Goal: Check status: Check status

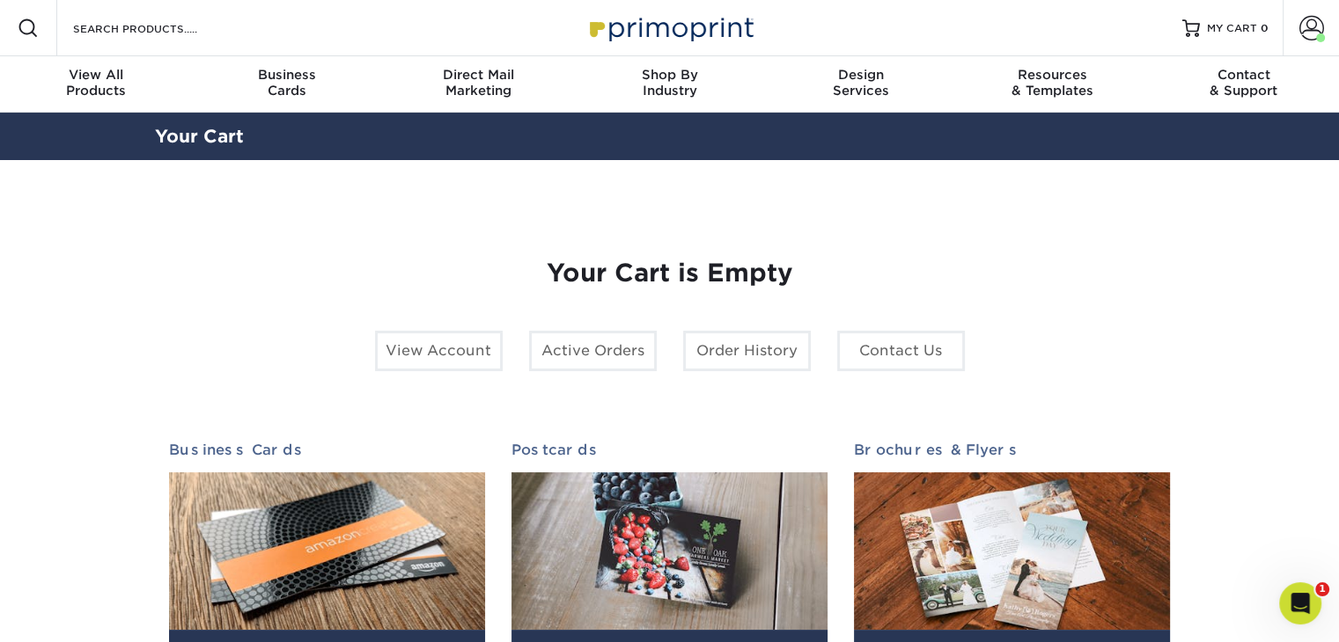
click at [1226, 491] on section "YOUR CART Empty Cart Your Cart is Empty View Account Active Orders Order Histor…" at bounding box center [669, 557] width 1339 height 794
click at [1306, 36] on span at bounding box center [1311, 28] width 25 height 25
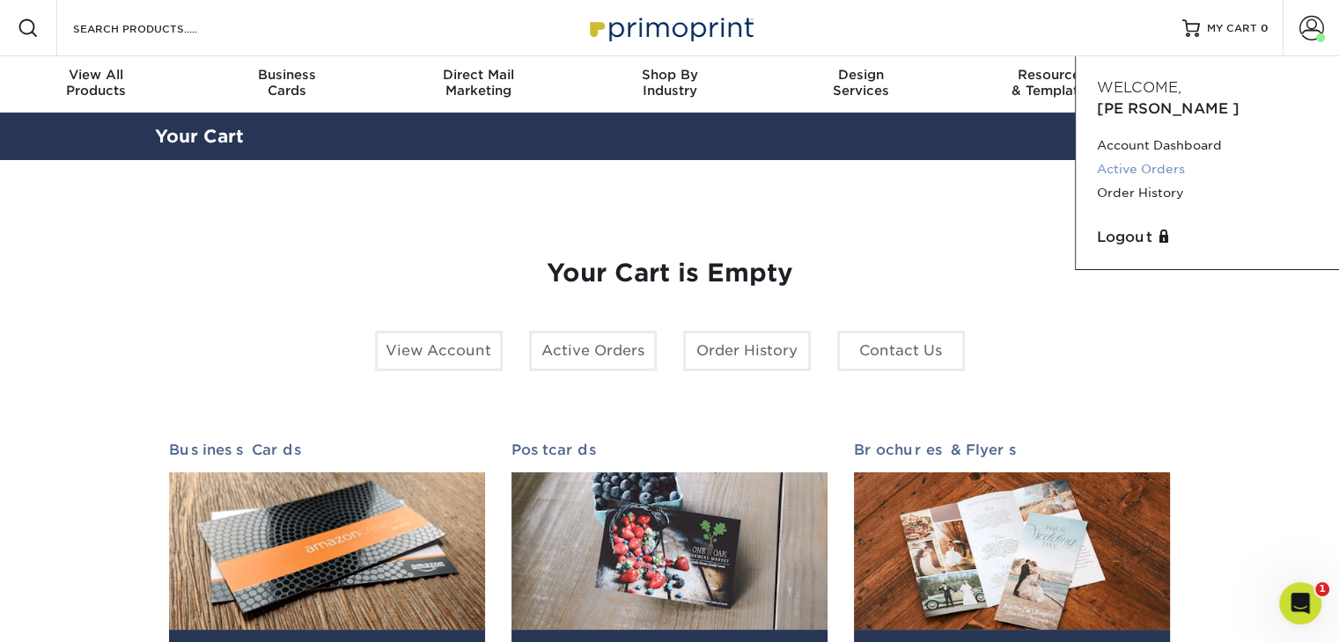
click at [1148, 158] on link "Active Orders" at bounding box center [1207, 170] width 221 height 24
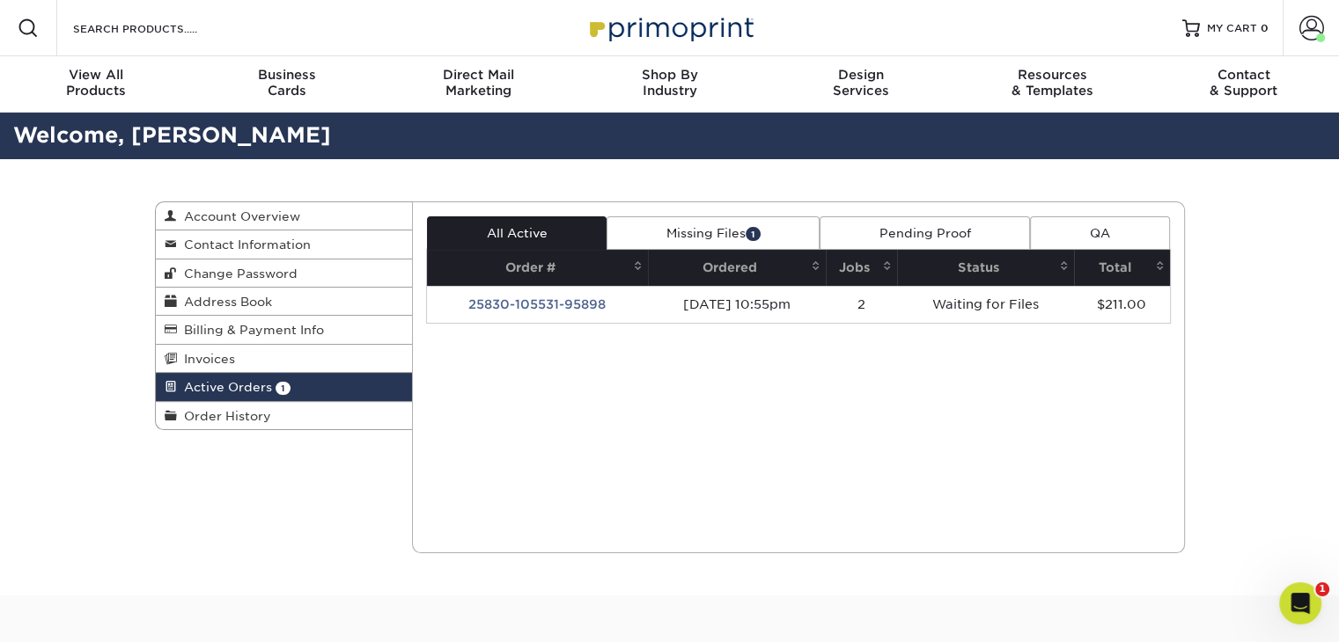
click at [648, 306] on td "[DATE] 10:55pm" at bounding box center [737, 304] width 178 height 37
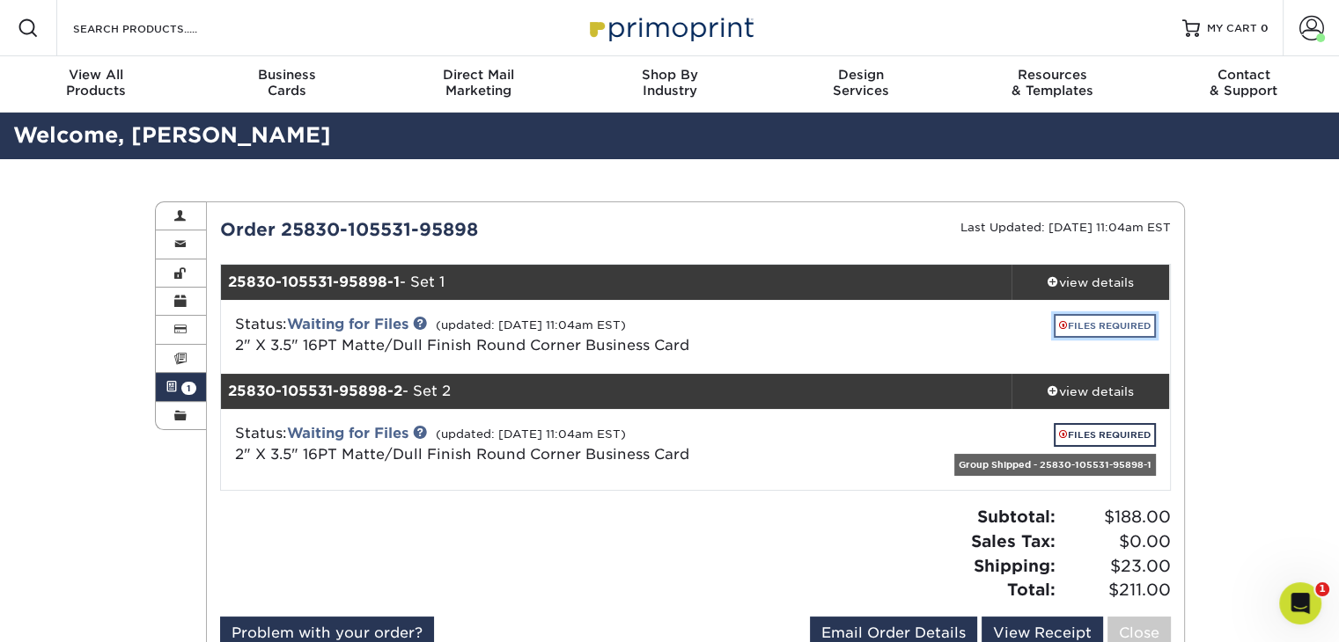
click at [1098, 324] on link "FILES REQUIRED" at bounding box center [1105, 326] width 102 height 24
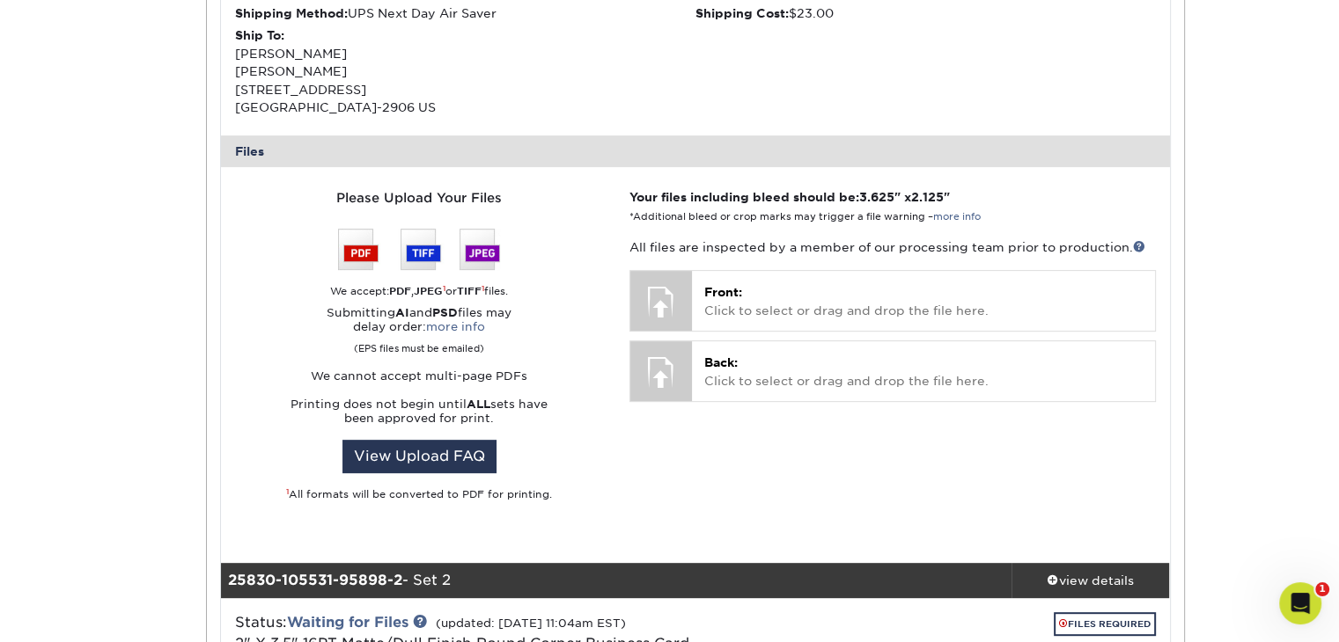
scroll to position [616, 0]
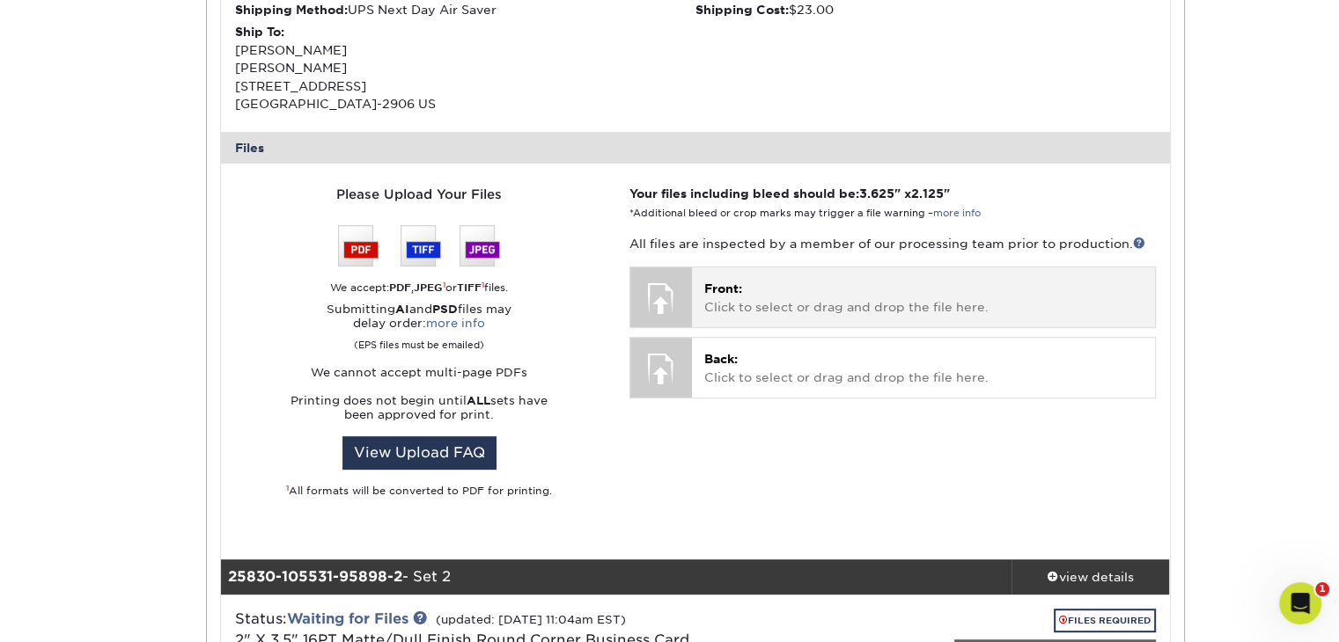
click at [765, 303] on p "Front: Click to select or drag and drop the file here." at bounding box center [922, 298] width 437 height 36
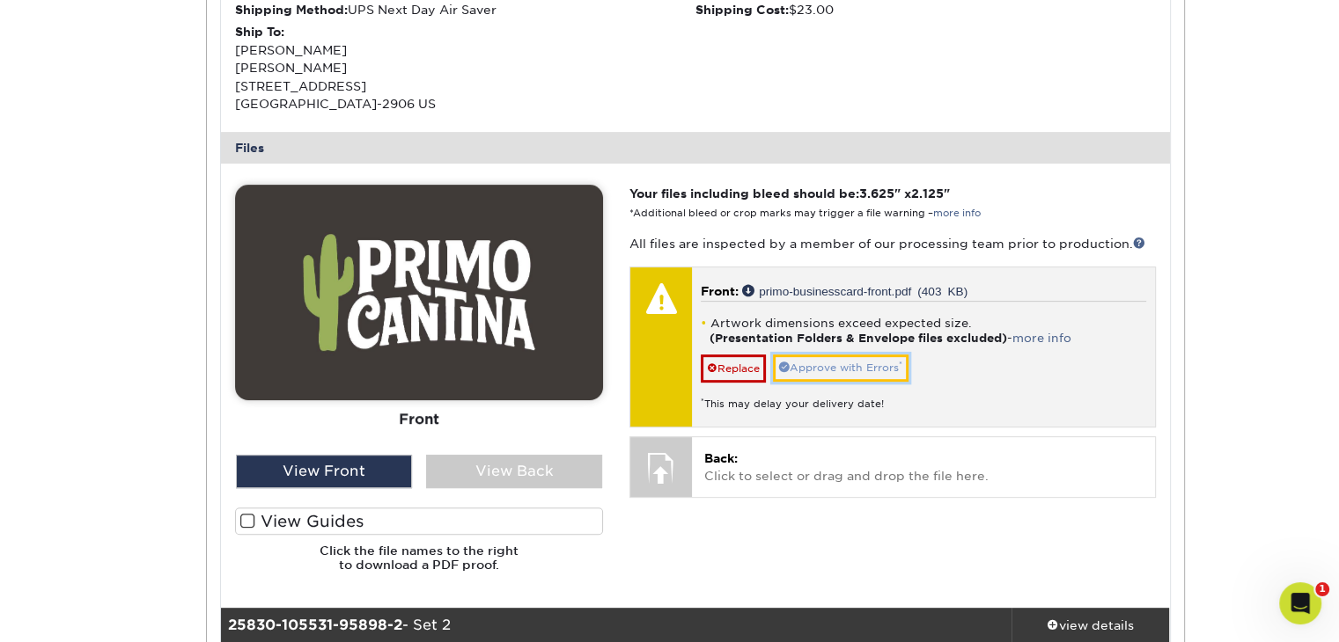
click at [808, 368] on link "Approve with Errors *" at bounding box center [841, 368] width 136 height 27
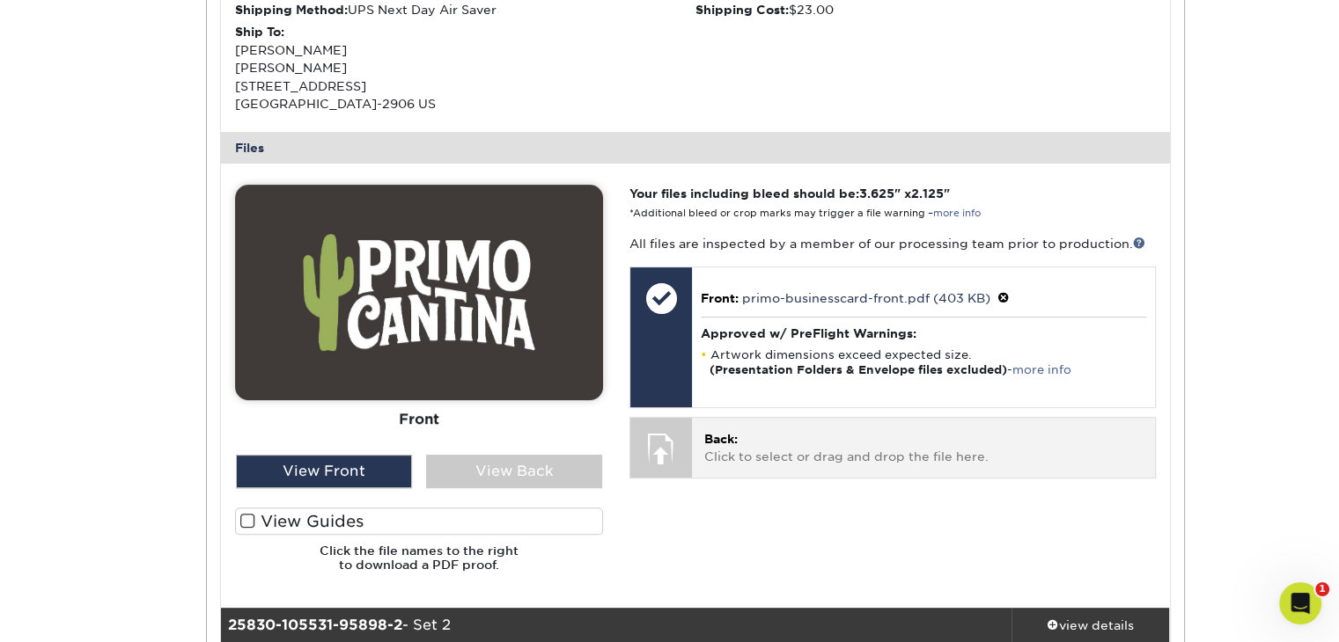
click at [757, 452] on p "Back: Click to select or drag and drop the file here." at bounding box center [922, 448] width 437 height 36
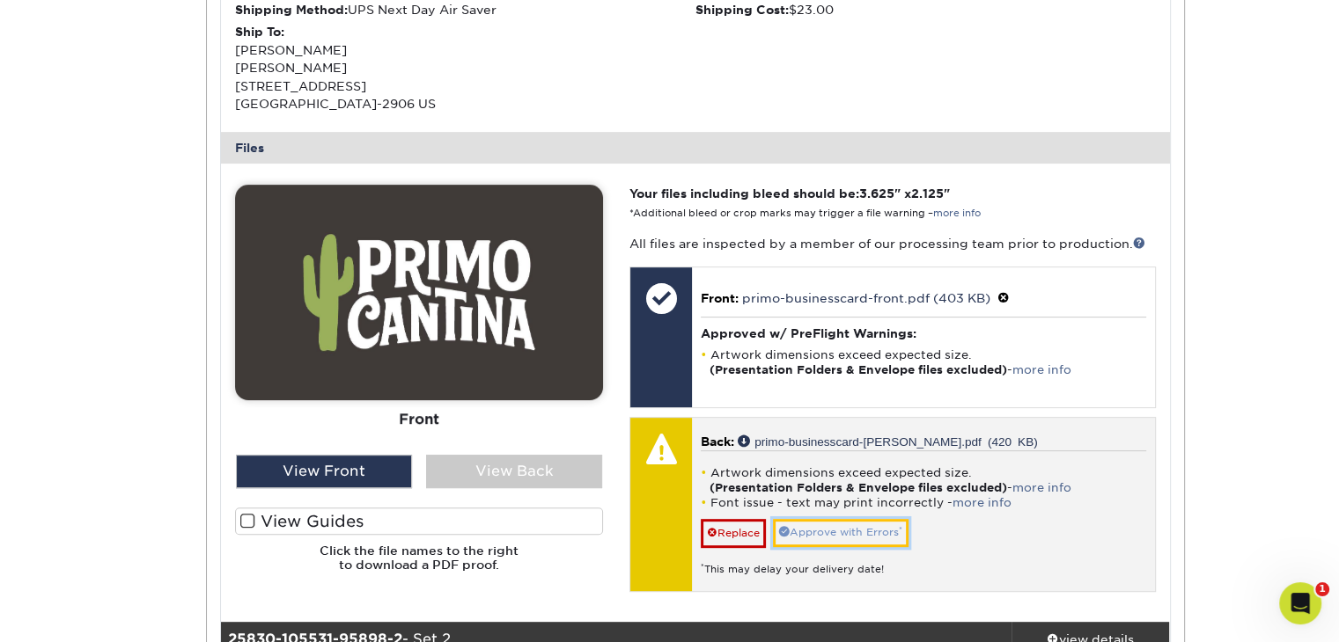
click at [825, 532] on link "Approve with Errors *" at bounding box center [841, 532] width 136 height 27
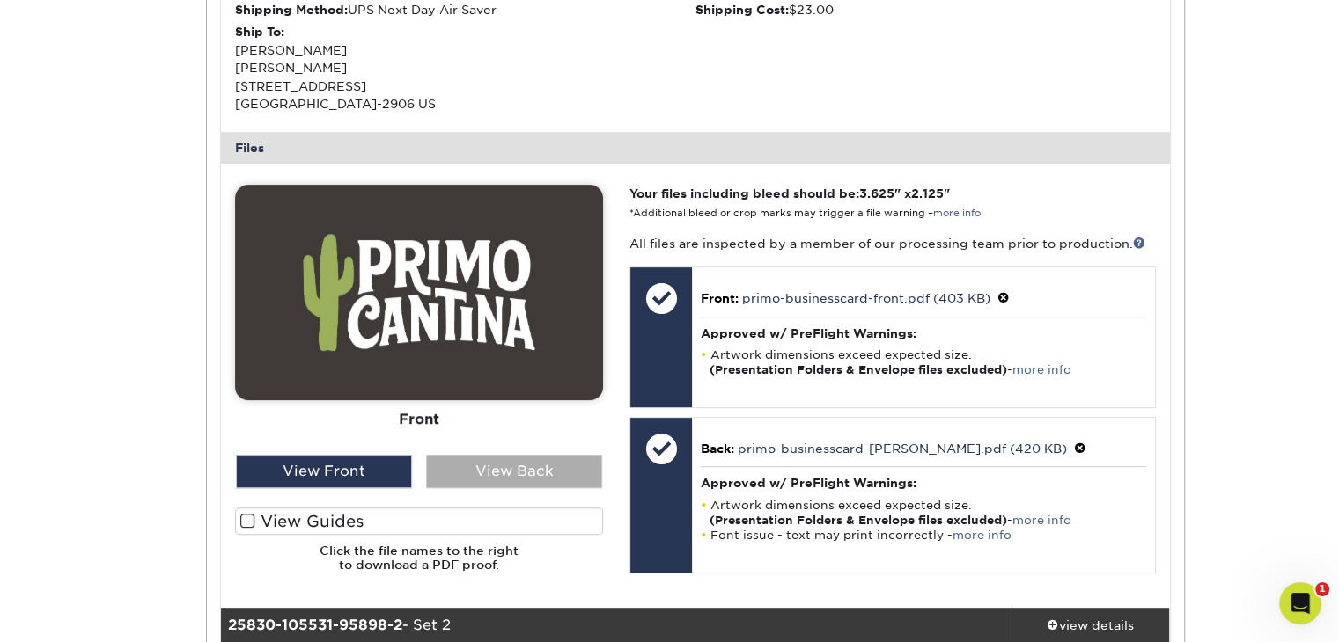
click at [507, 473] on div "View Back" at bounding box center [514, 471] width 176 height 33
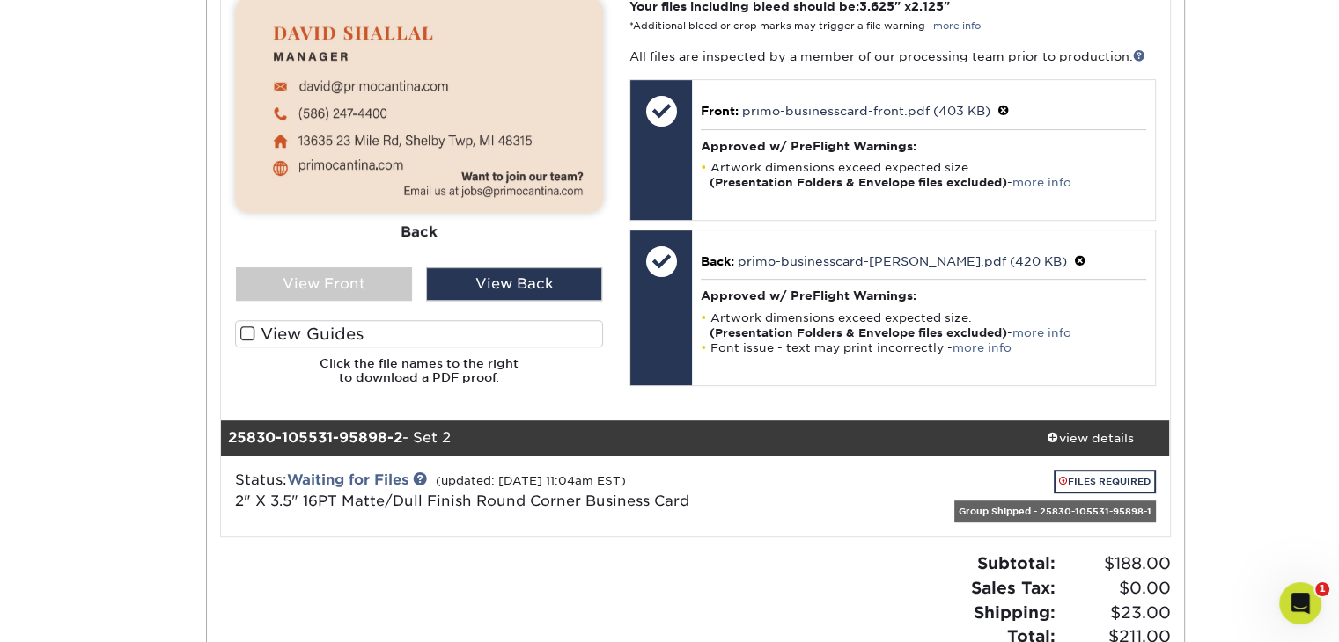
scroll to position [880, 0]
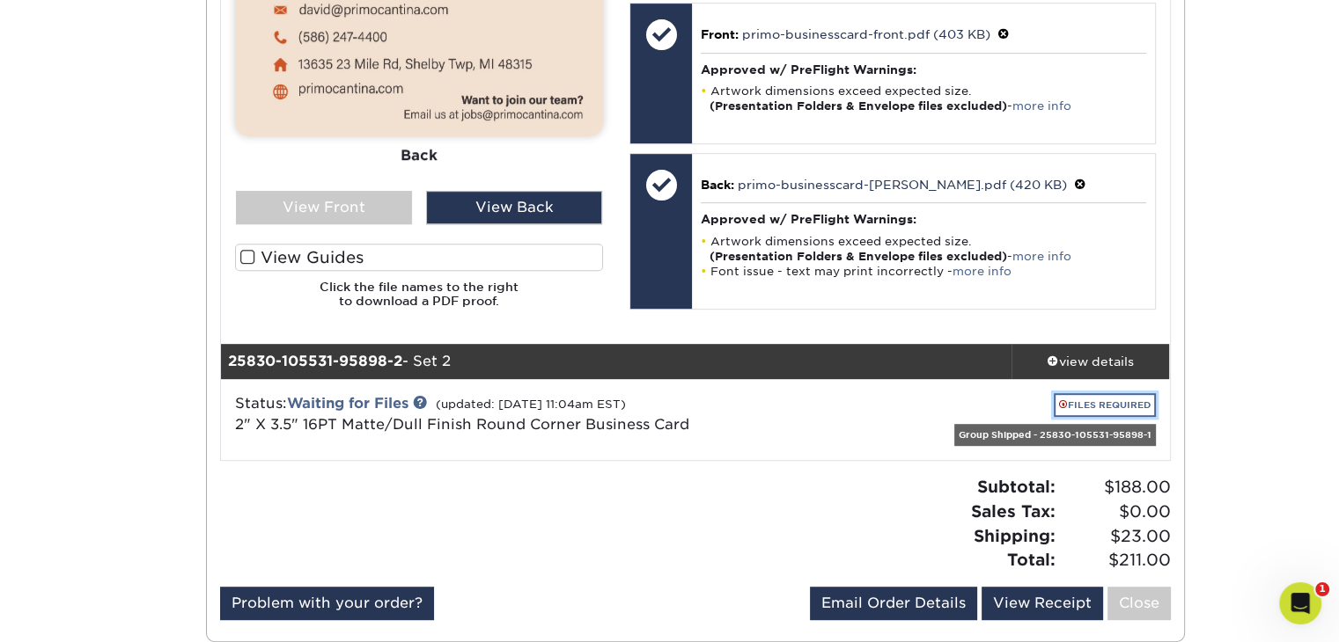
click at [1106, 406] on link "FILES REQUIRED" at bounding box center [1105, 405] width 102 height 24
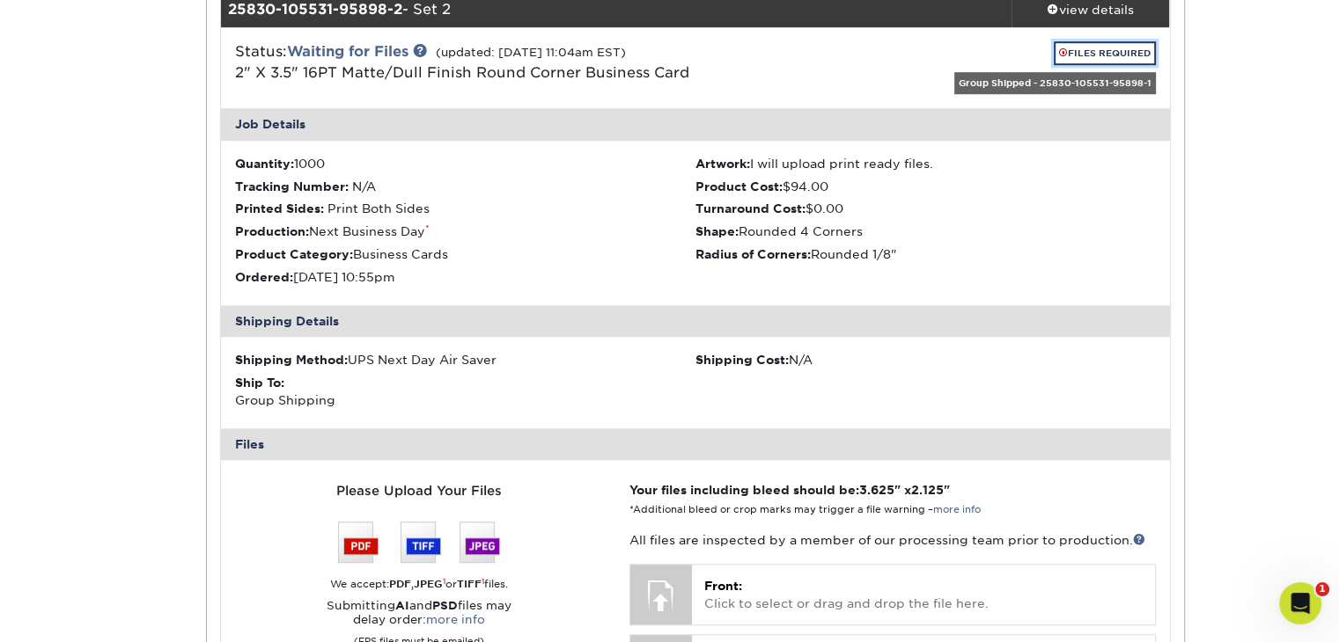
scroll to position [1408, 0]
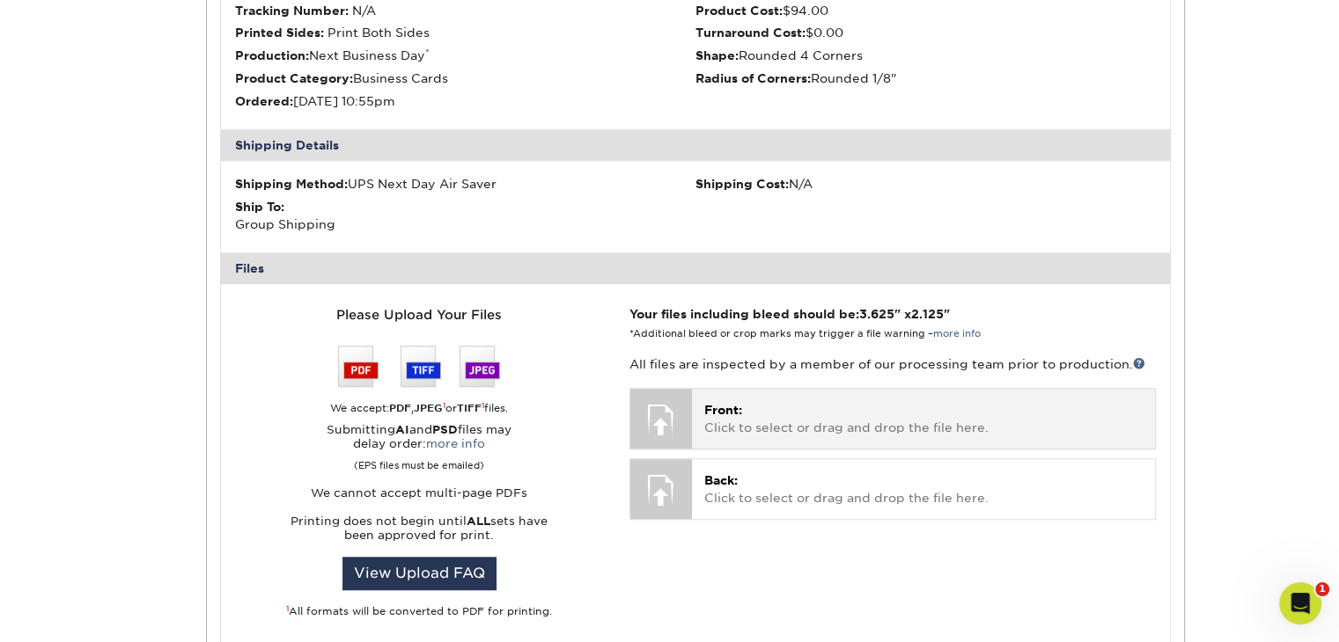
click at [743, 404] on p "Front: Click to select or drag and drop the file here." at bounding box center [922, 419] width 437 height 36
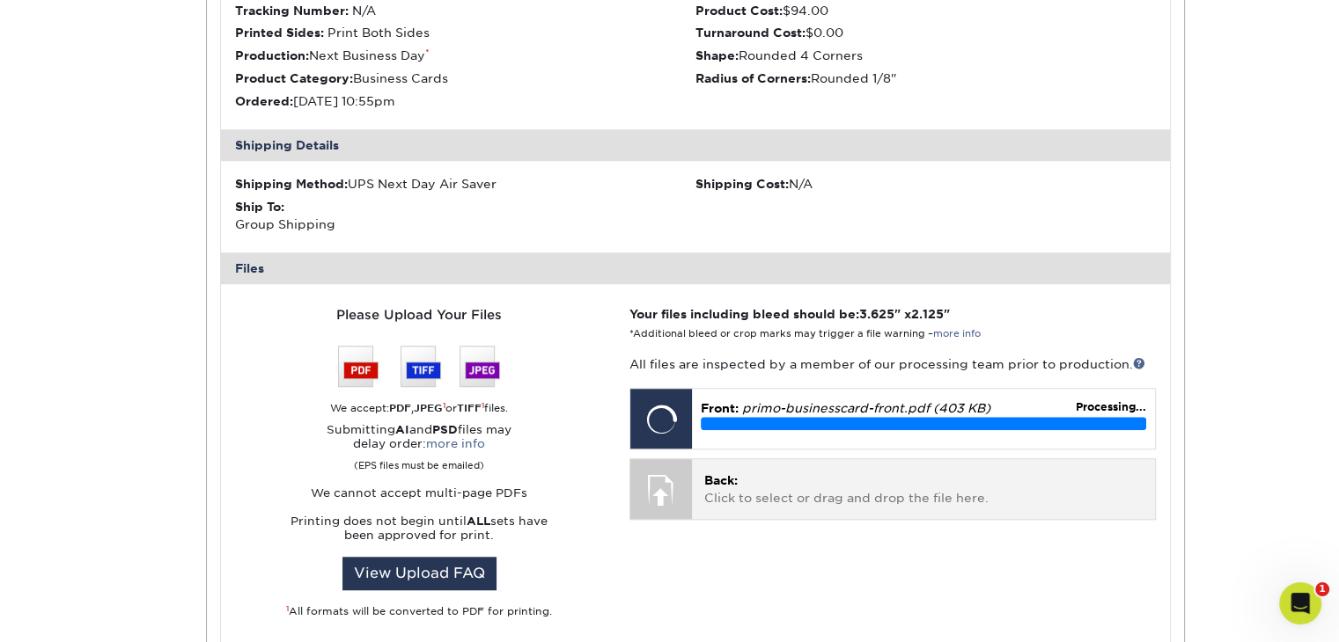
click at [807, 490] on p "Back: Click to select or drag and drop the file here." at bounding box center [922, 490] width 437 height 36
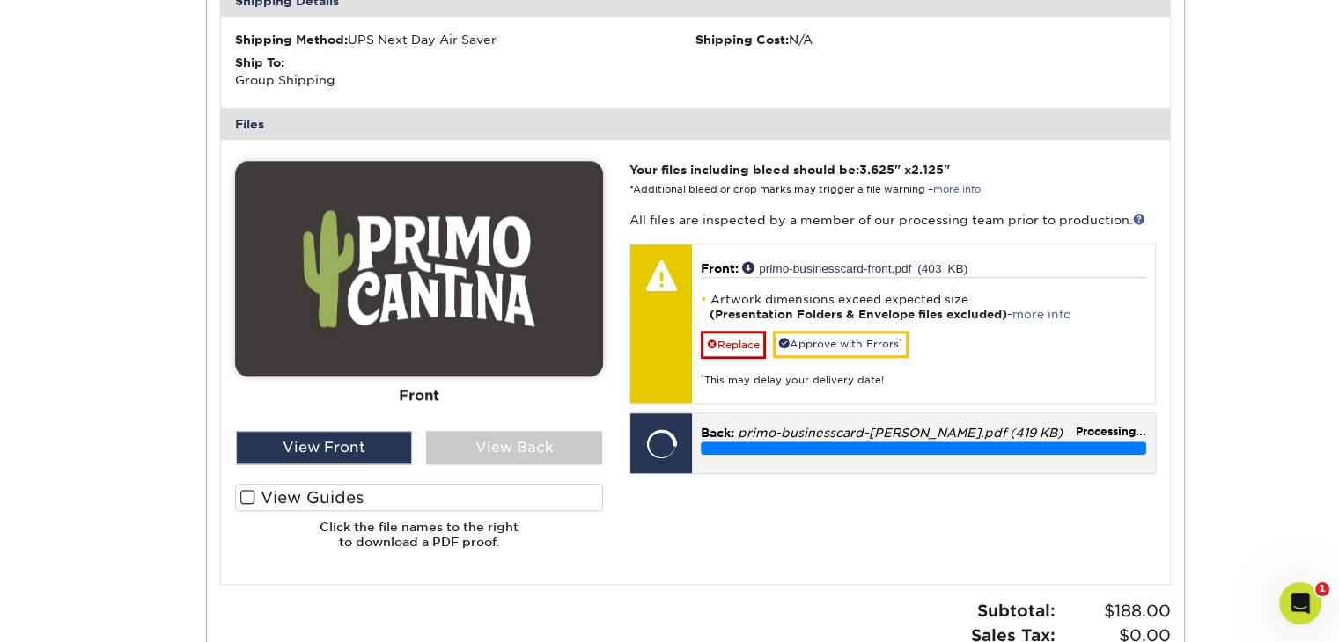
scroll to position [1584, 0]
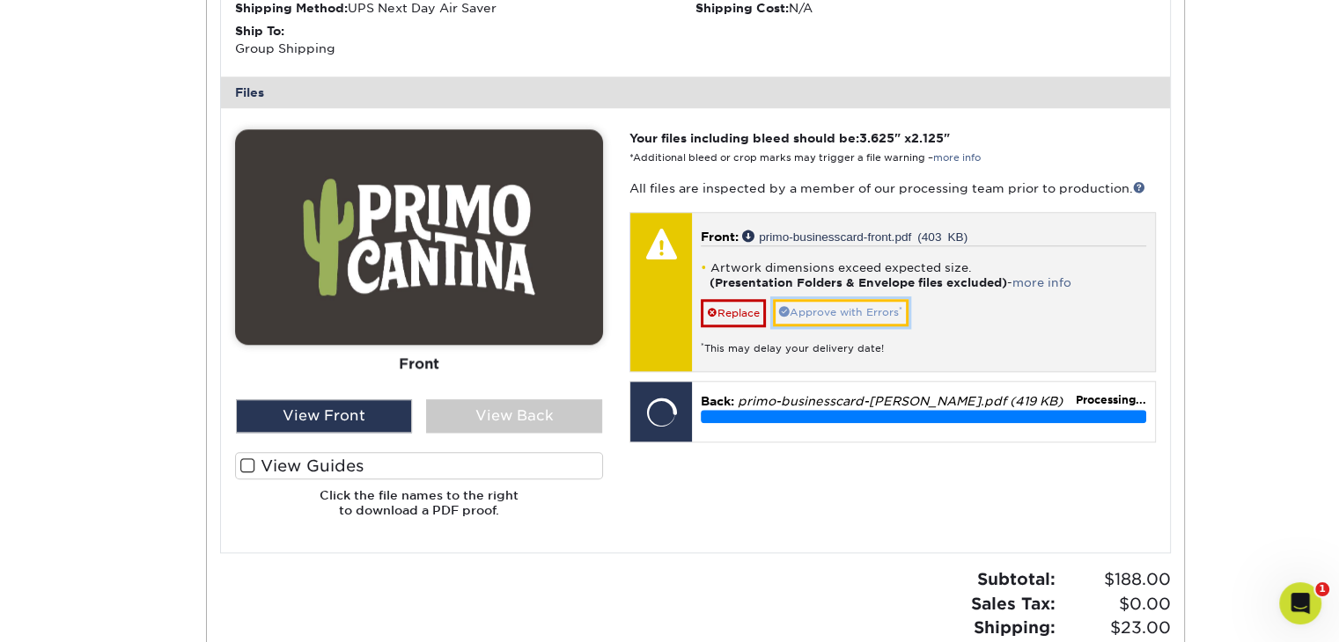
click at [849, 311] on link "Approve with Errors *" at bounding box center [841, 312] width 136 height 27
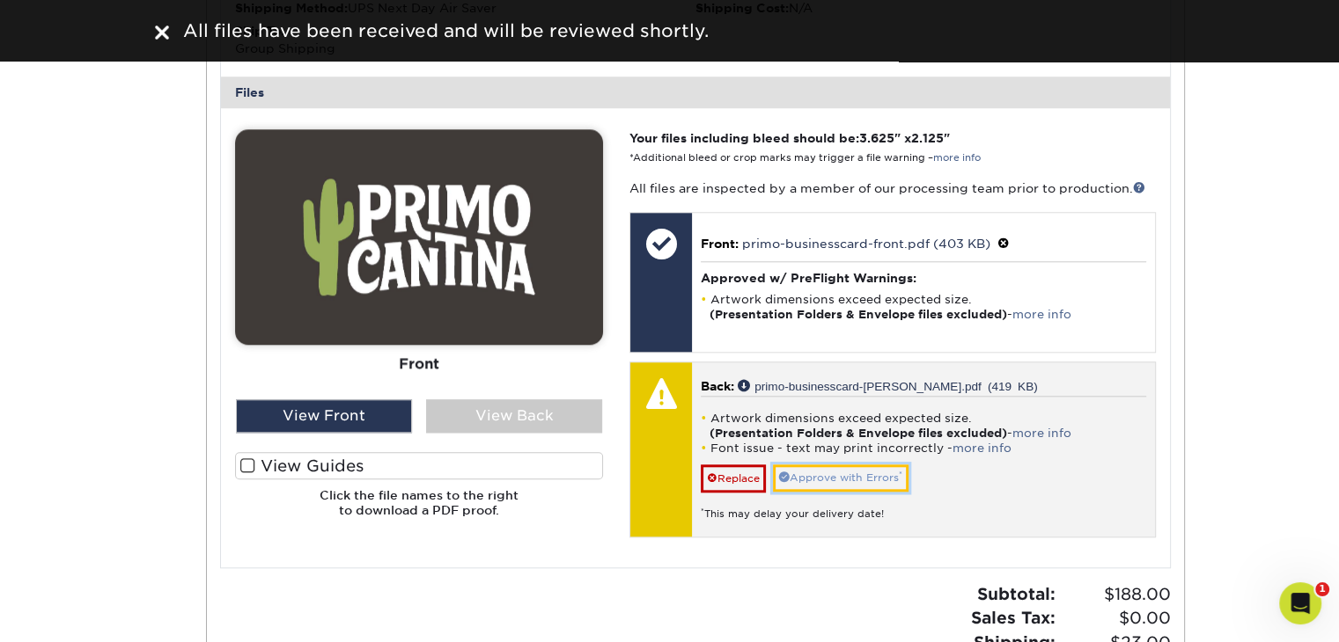
click at [835, 479] on link "Approve with Errors *" at bounding box center [841, 478] width 136 height 27
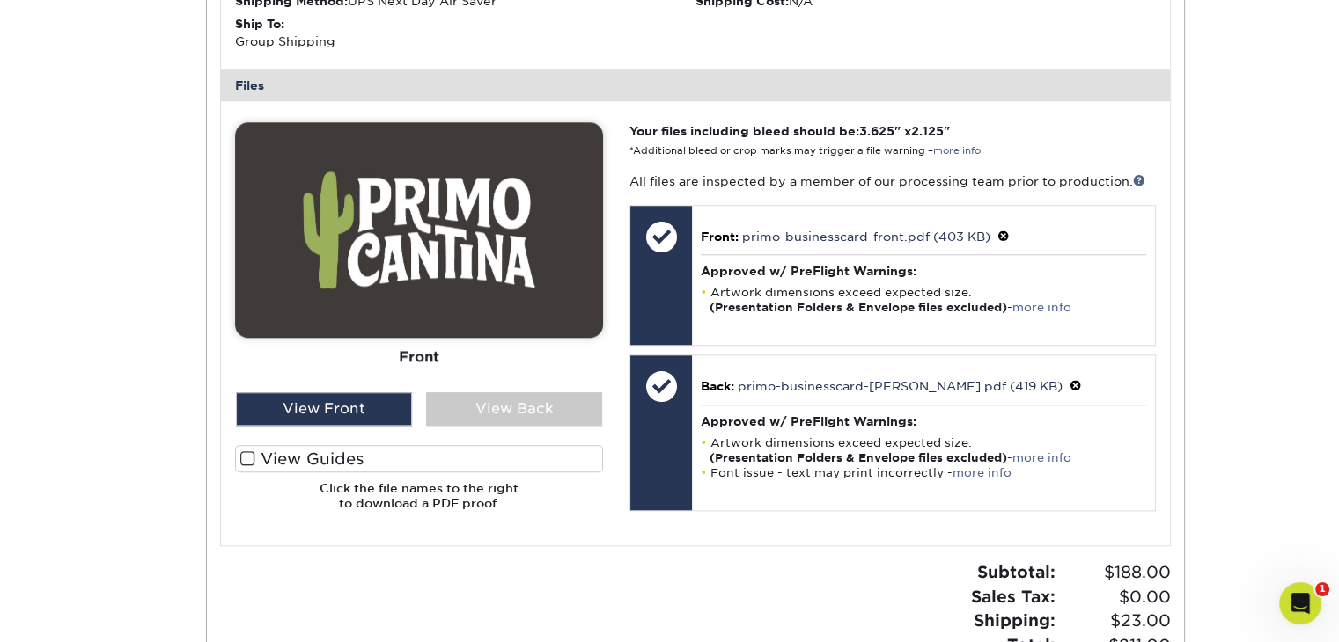
scroll to position [1526, 0]
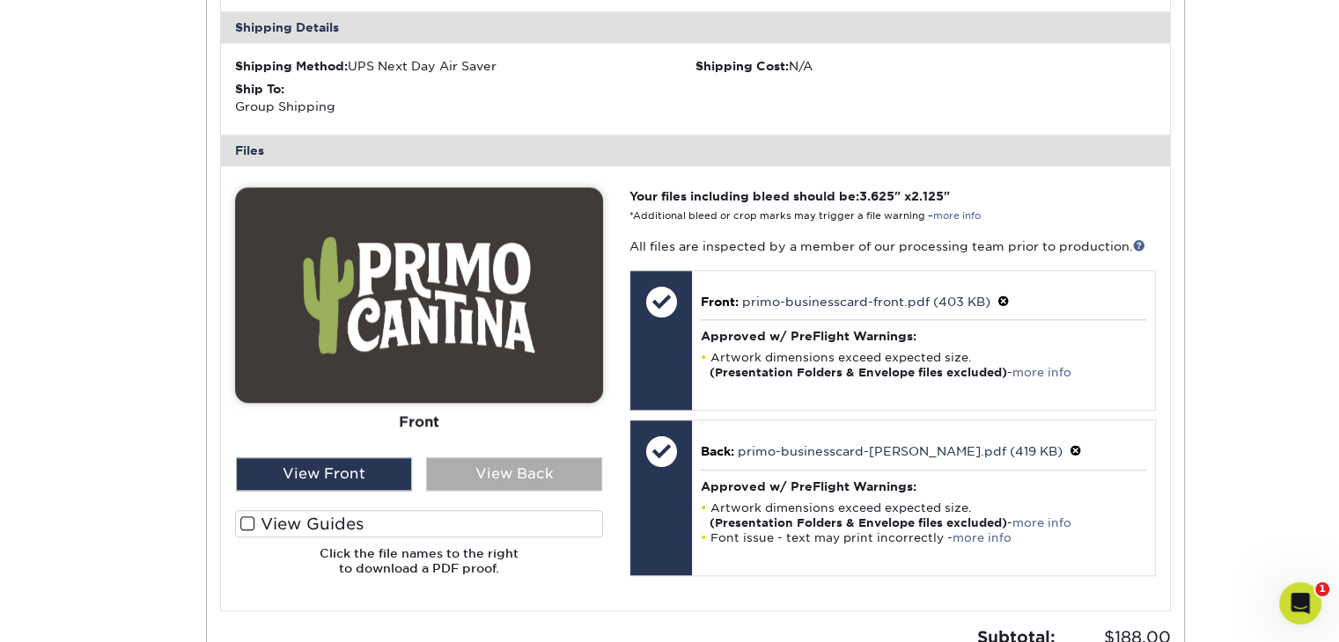
click at [493, 481] on div "View Back" at bounding box center [514, 474] width 176 height 33
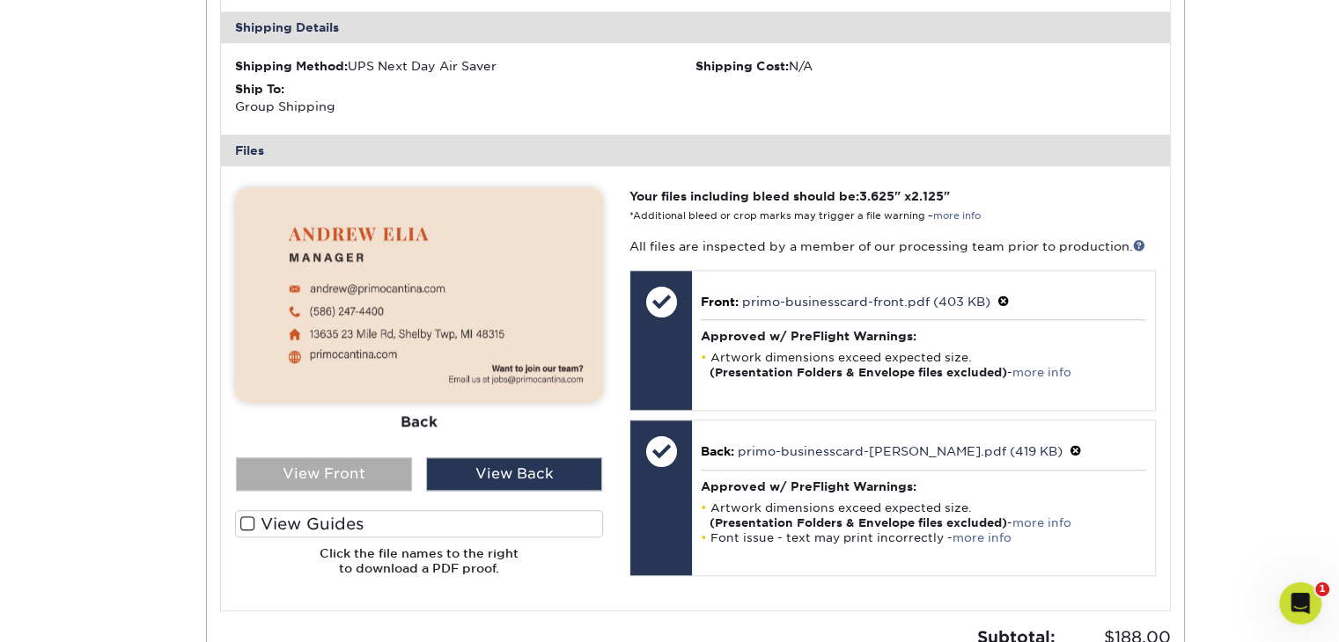
click at [375, 469] on div "View Front" at bounding box center [324, 474] width 176 height 33
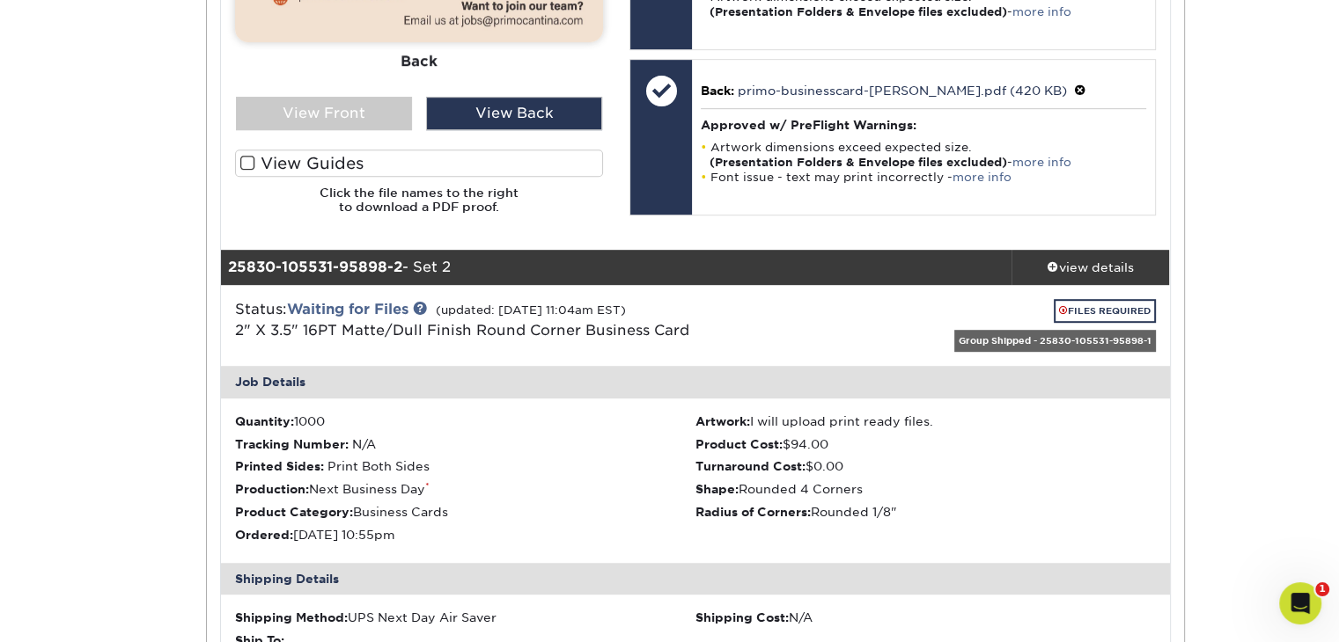
scroll to position [0, 0]
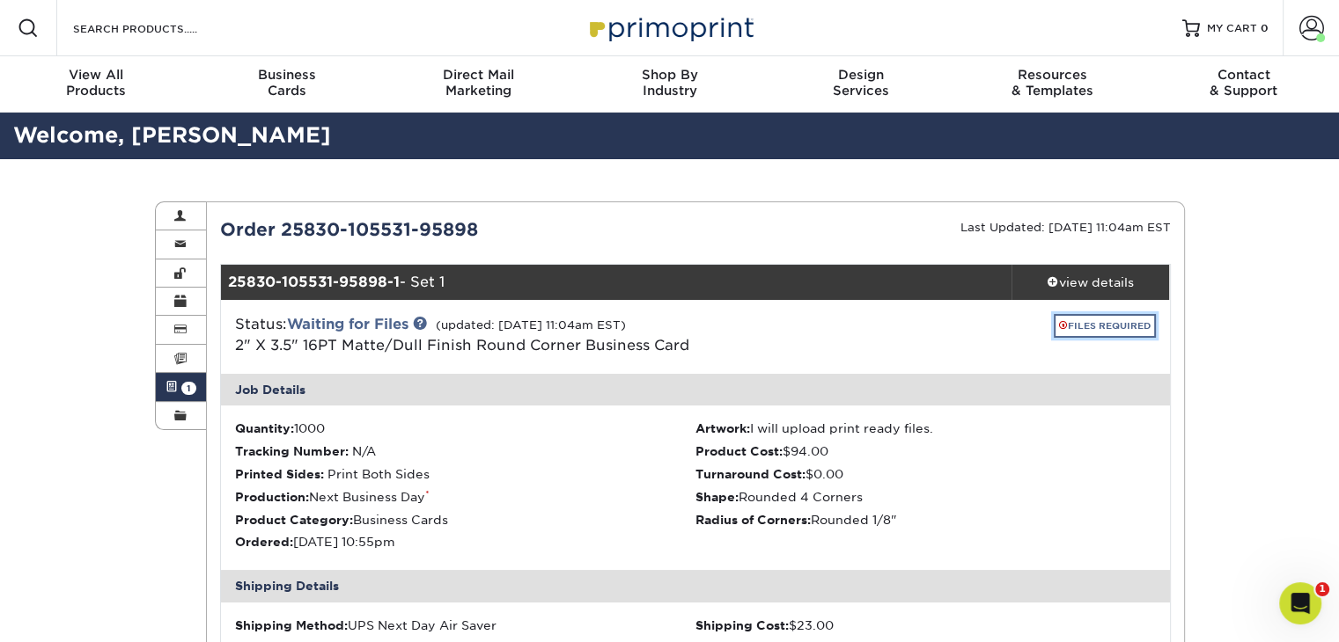
click at [1088, 326] on link "FILES REQUIRED" at bounding box center [1105, 326] width 102 height 24
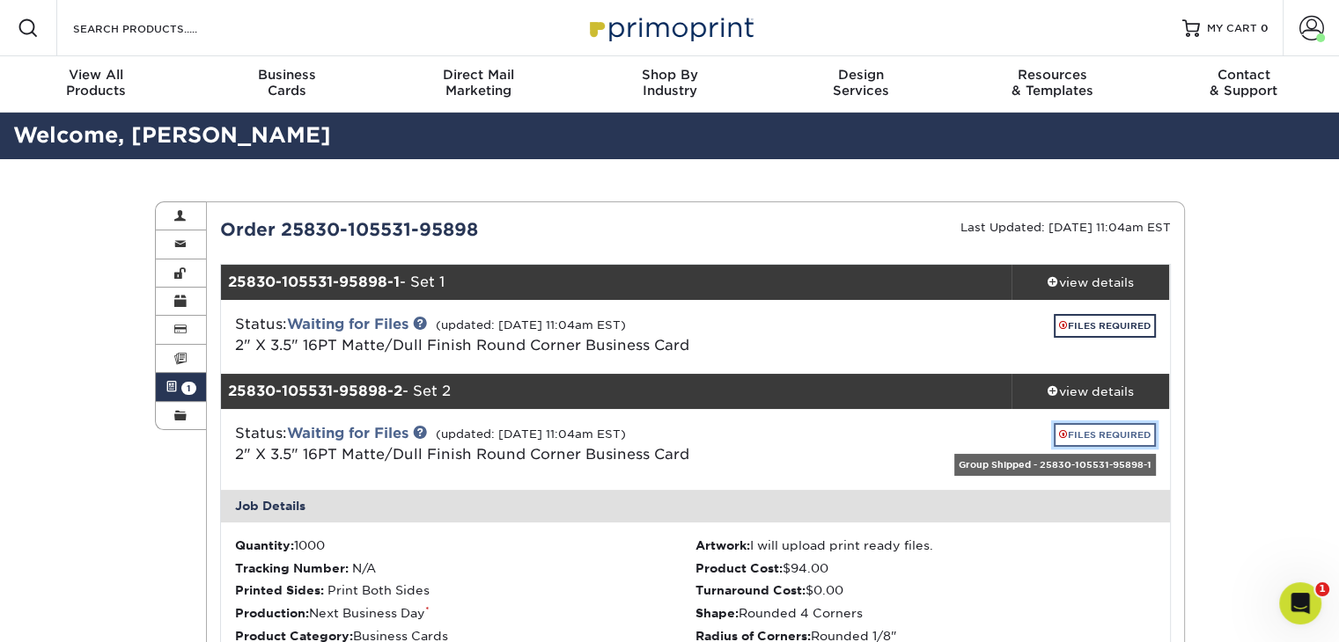
click at [1089, 432] on link "FILES REQUIRED" at bounding box center [1105, 435] width 102 height 24
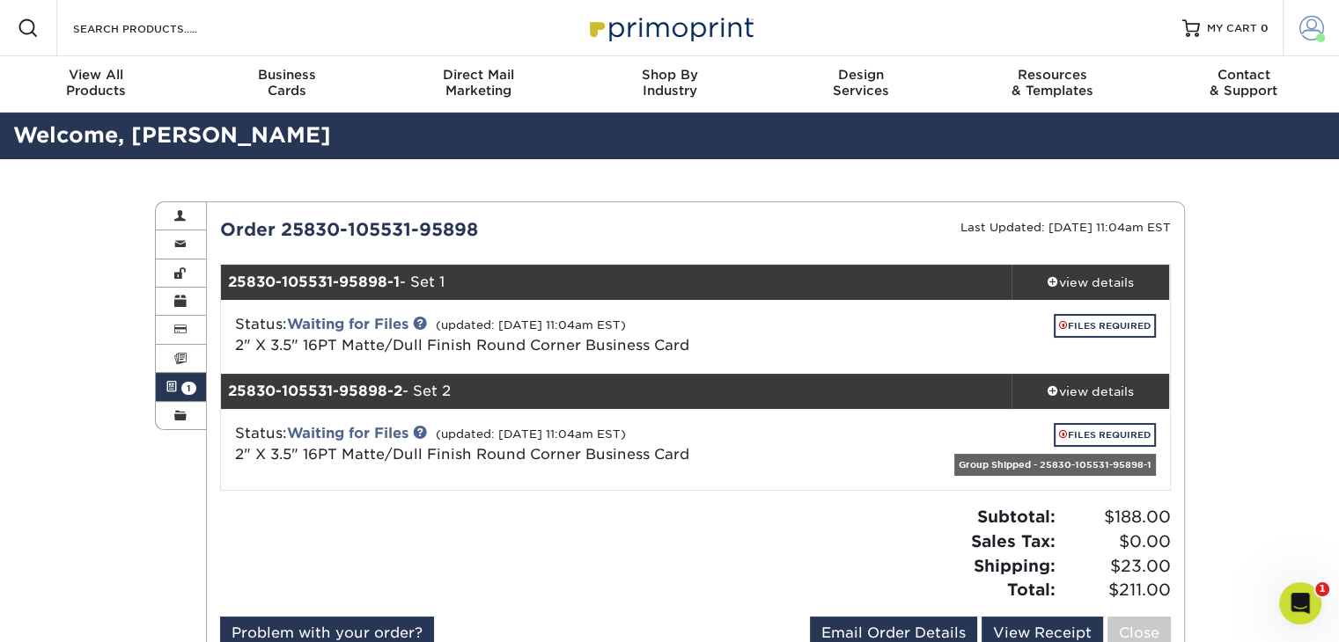
click at [1303, 33] on span at bounding box center [1311, 28] width 25 height 25
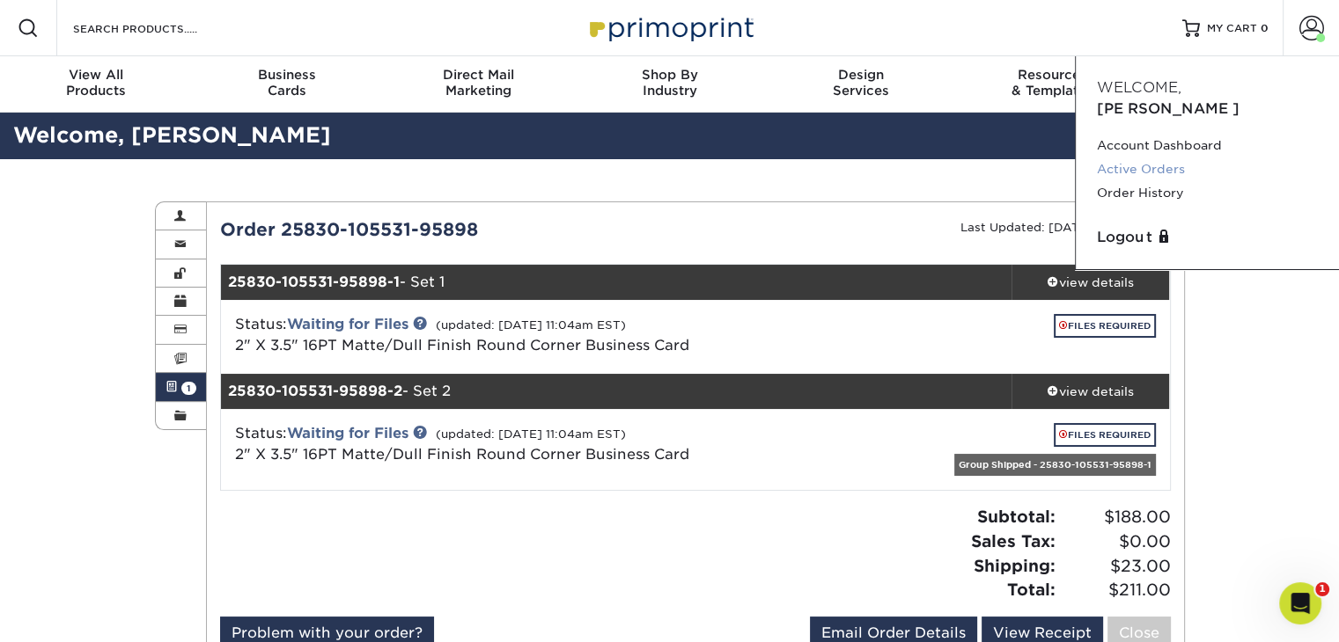
click at [1154, 158] on link "Active Orders" at bounding box center [1207, 170] width 221 height 24
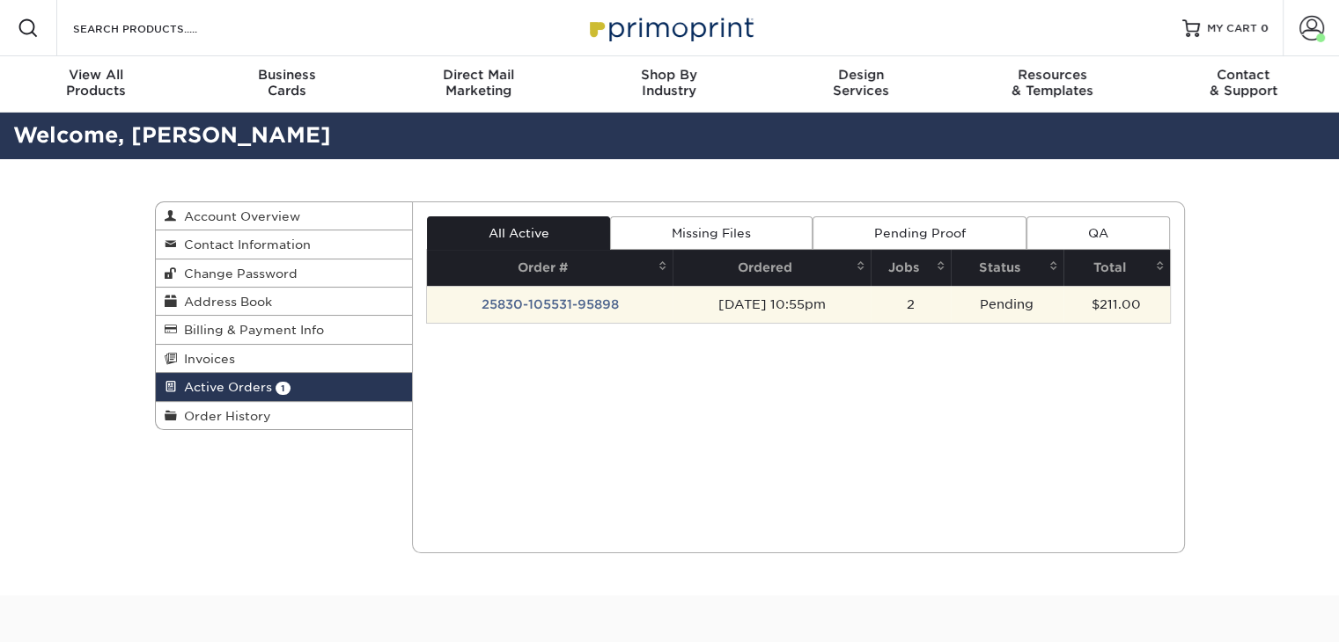
click at [709, 300] on td "08/30/2025 10:55pm" at bounding box center [771, 304] width 198 height 37
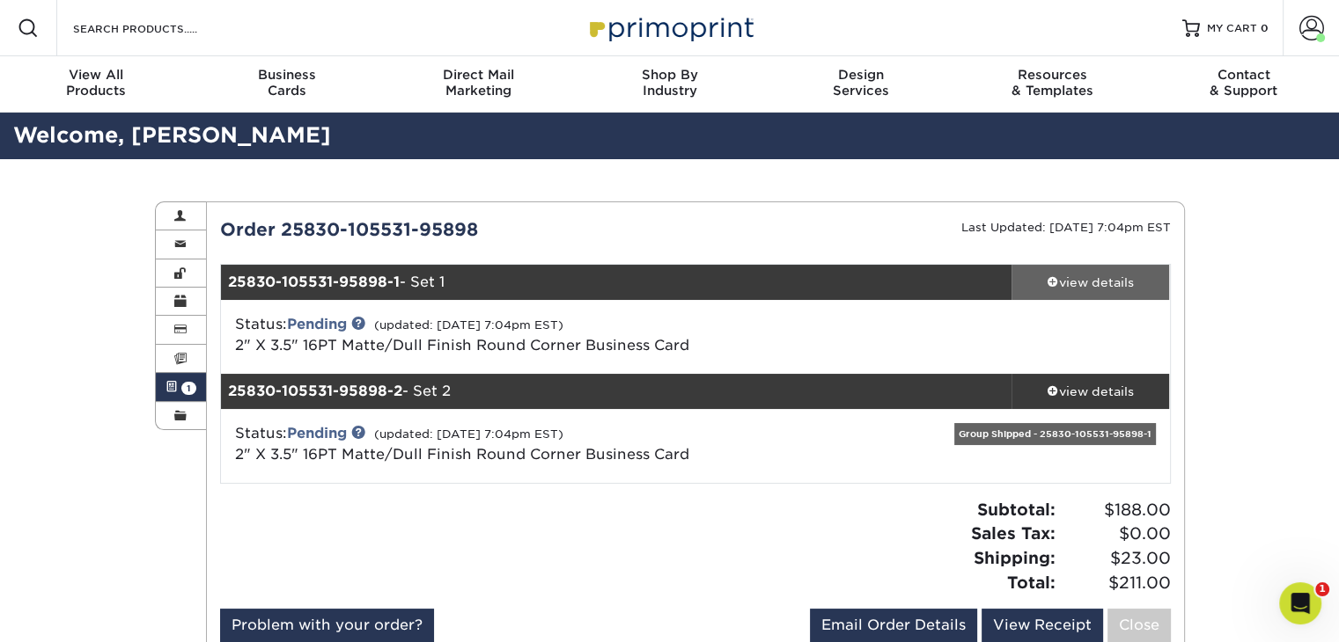
click at [1053, 286] on span at bounding box center [1052, 281] width 12 height 12
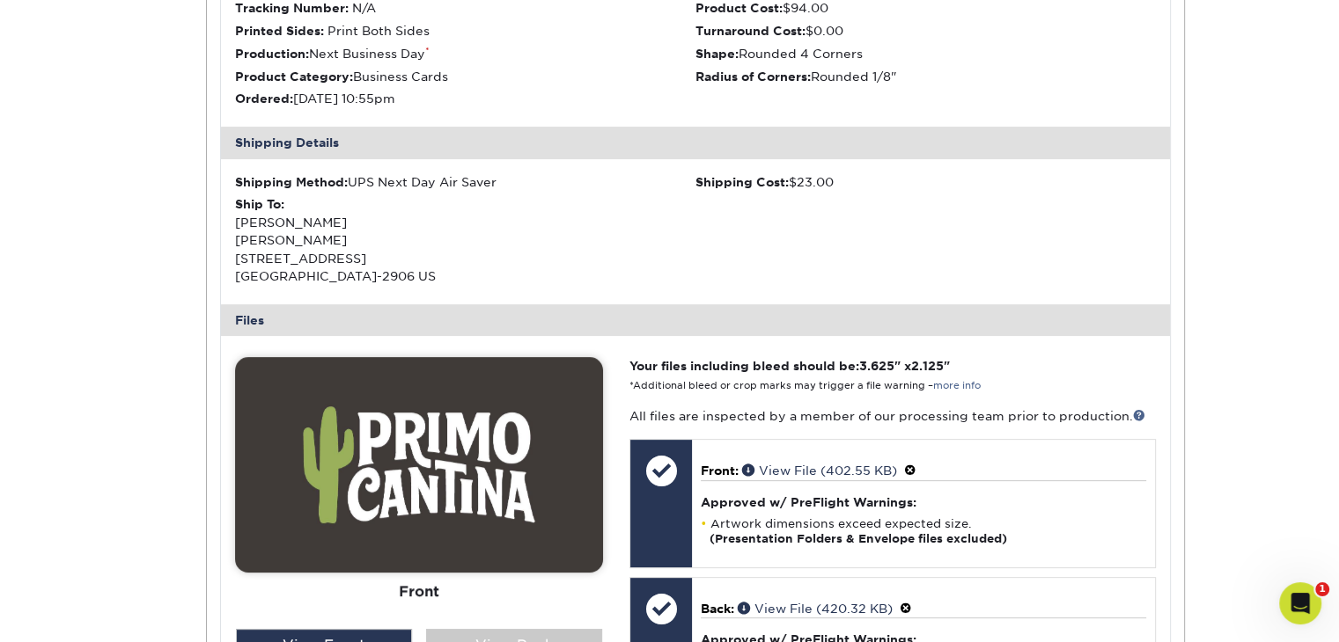
scroll to position [616, 0]
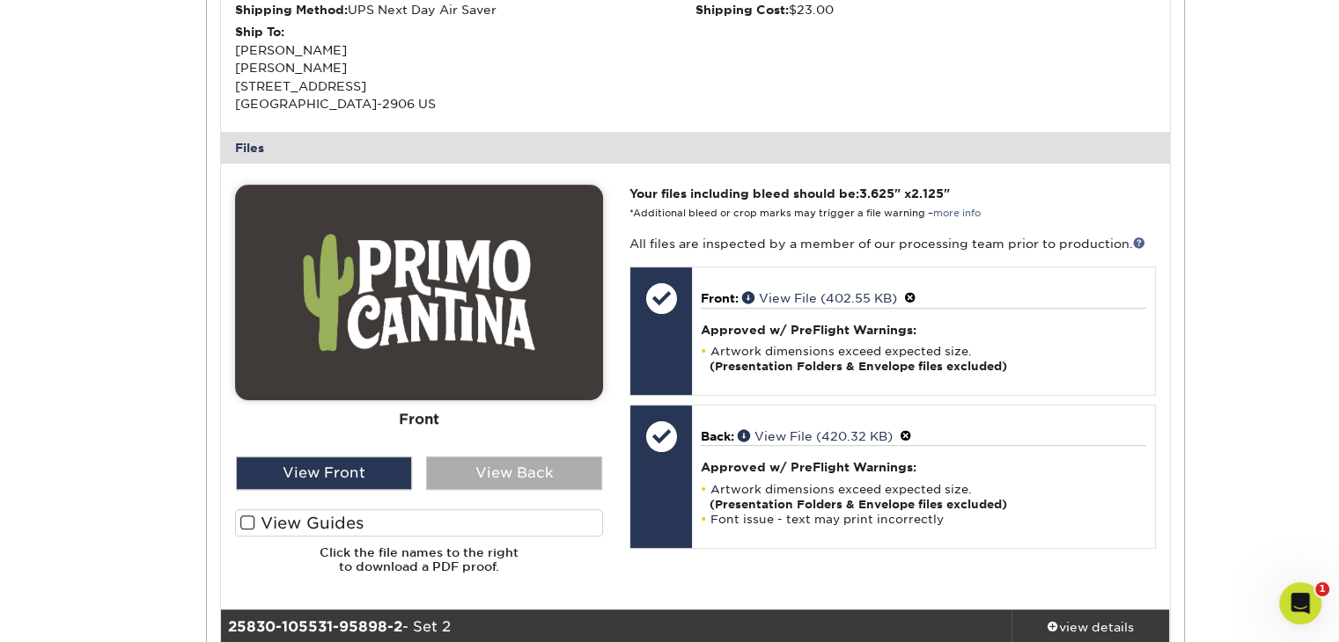
click at [494, 471] on div "View Back" at bounding box center [514, 473] width 176 height 33
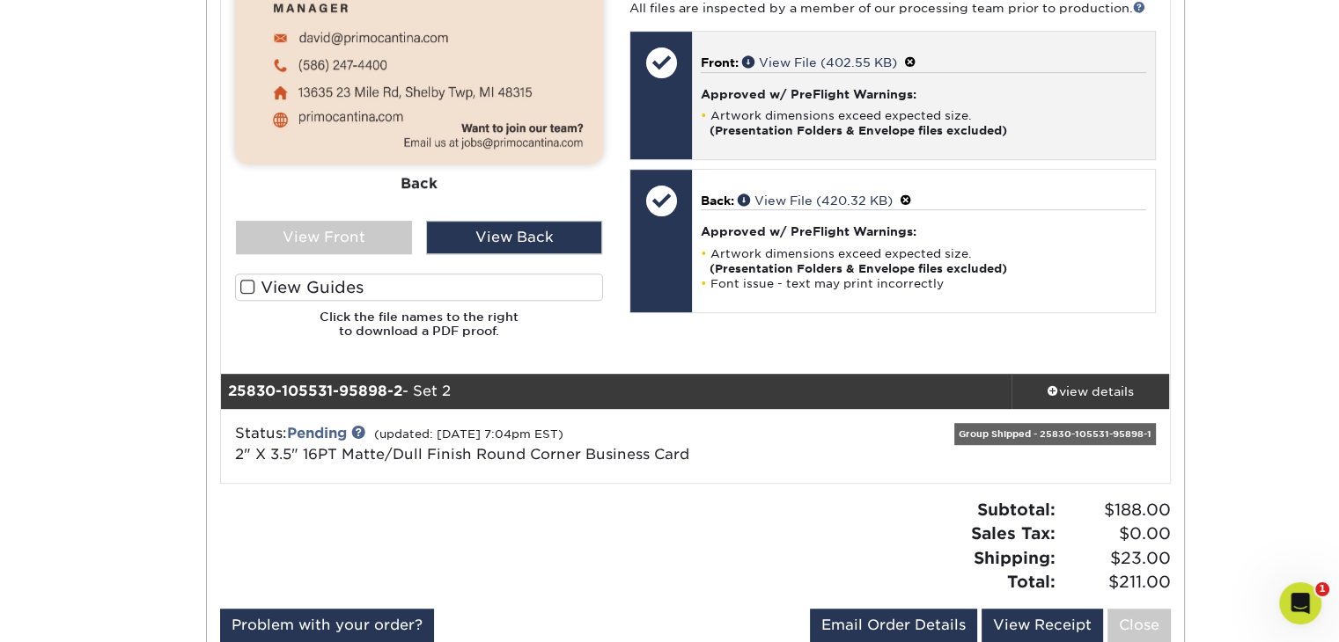
scroll to position [1056, 0]
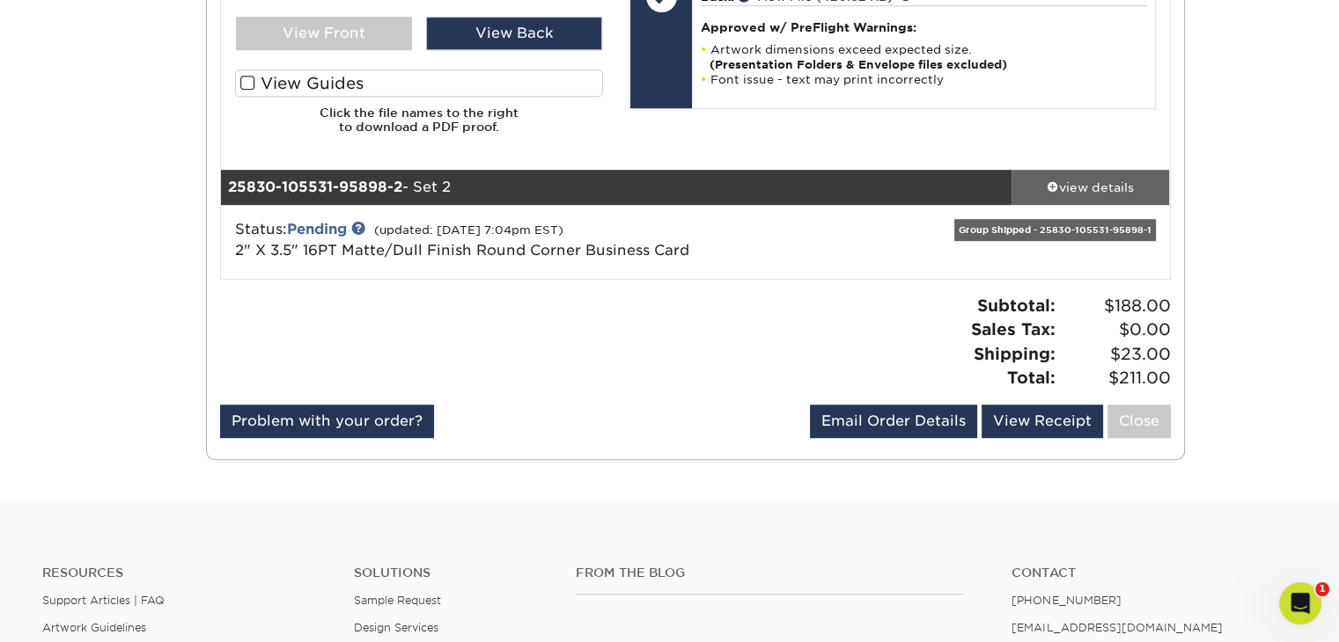
click at [1074, 185] on div "view details" at bounding box center [1090, 187] width 158 height 18
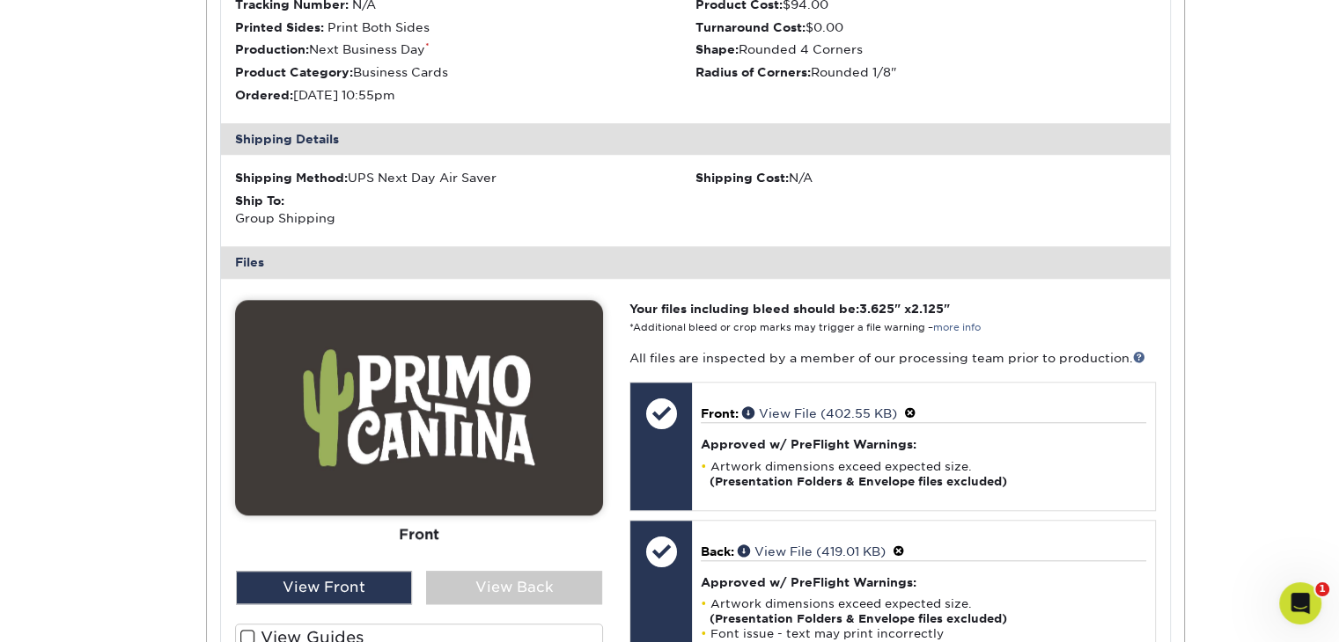
scroll to position [1496, 0]
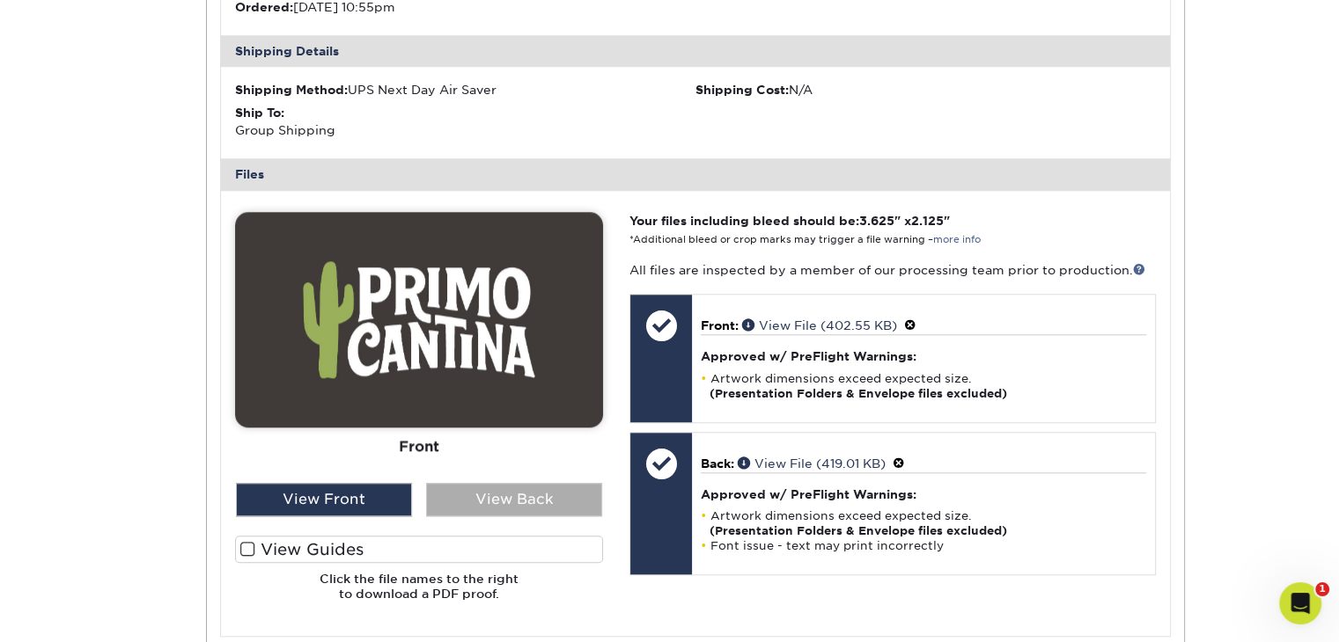
click at [474, 499] on div "View Back" at bounding box center [514, 499] width 176 height 33
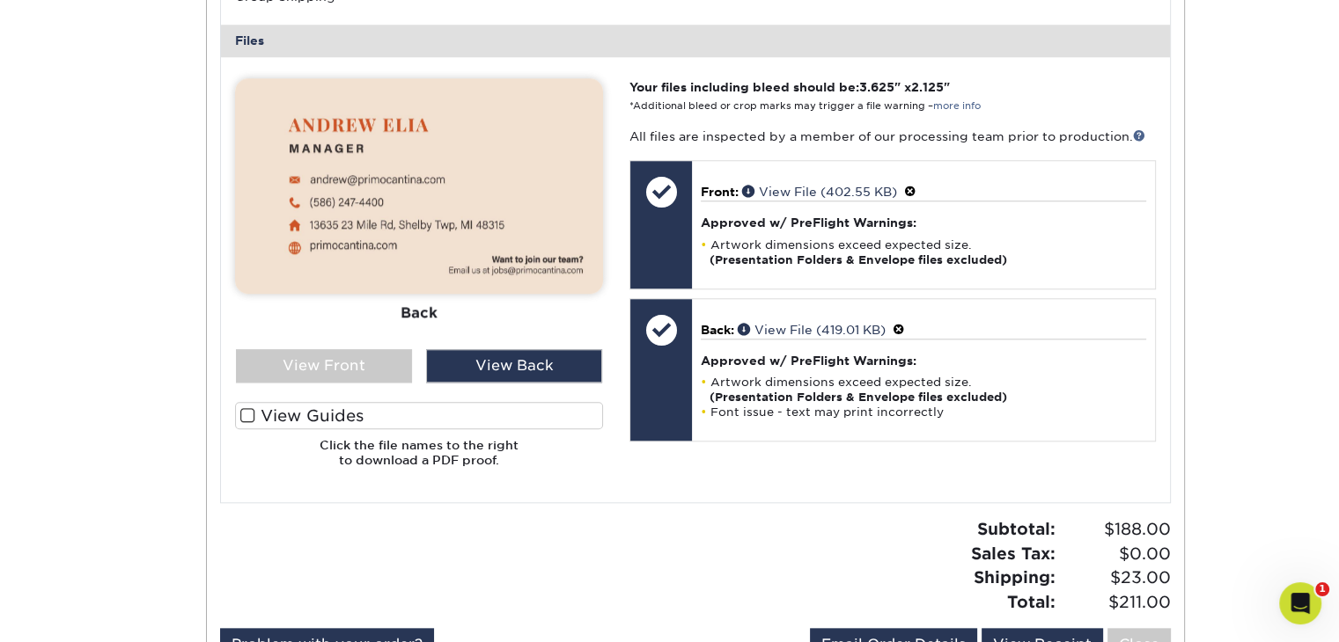
scroll to position [1408, 0]
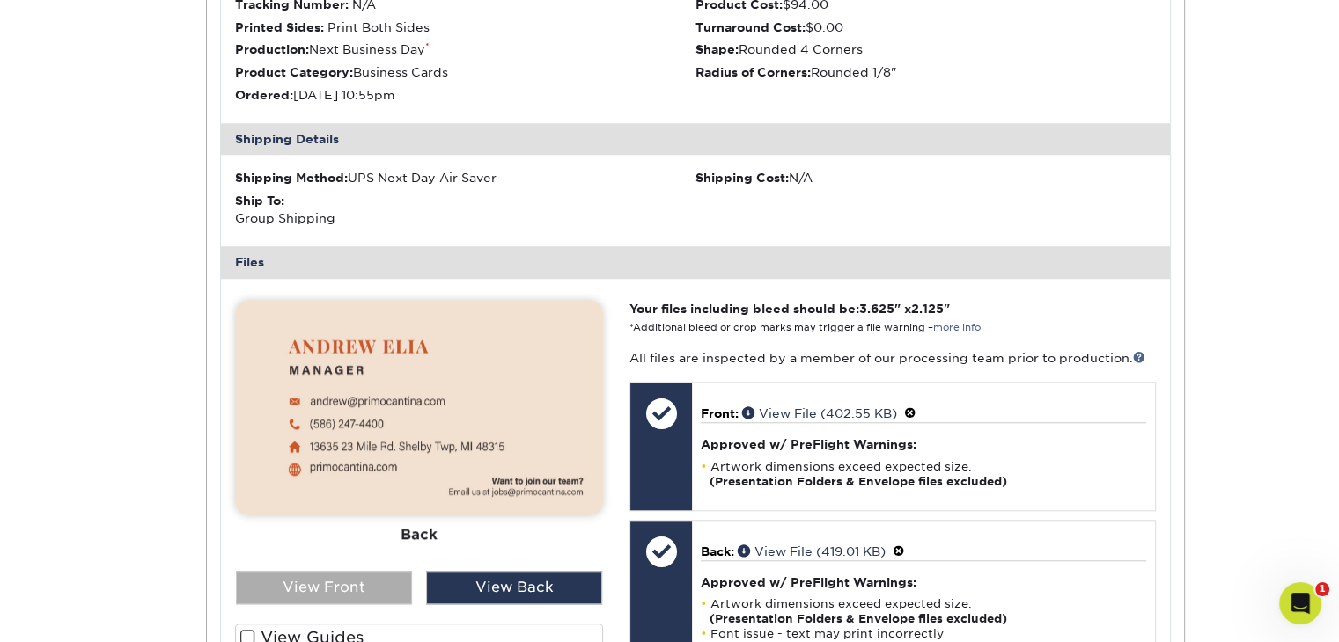
click at [388, 591] on div "View Front" at bounding box center [324, 587] width 176 height 33
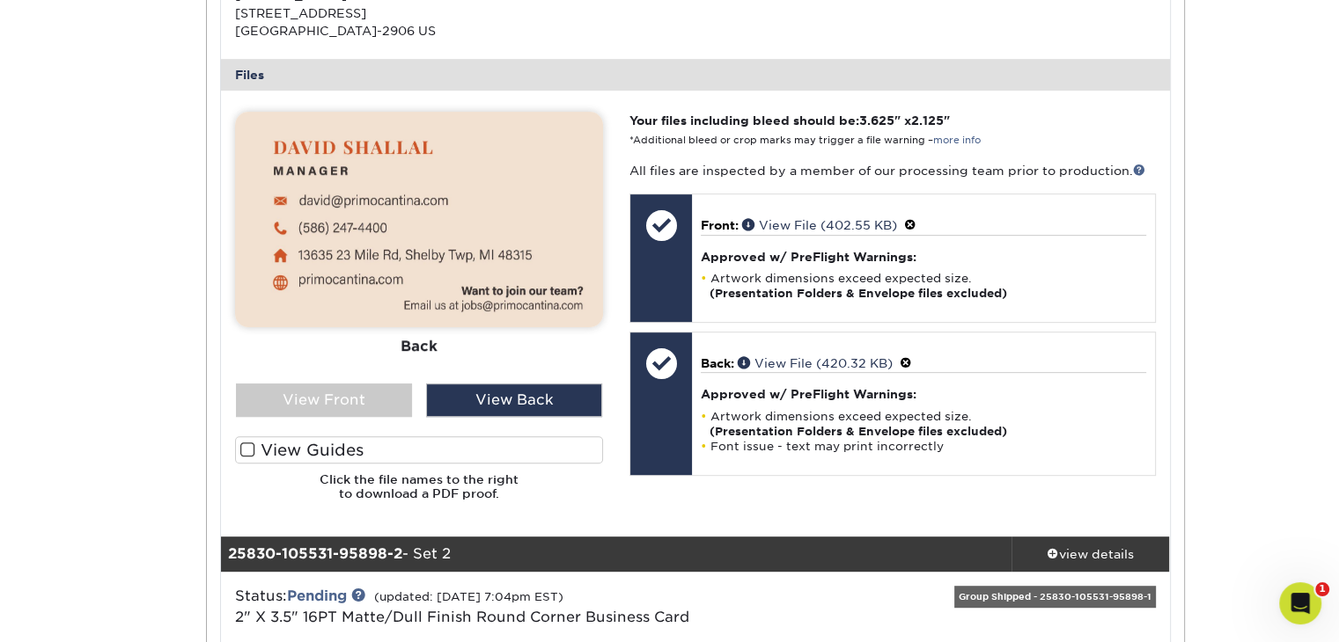
scroll to position [704, 0]
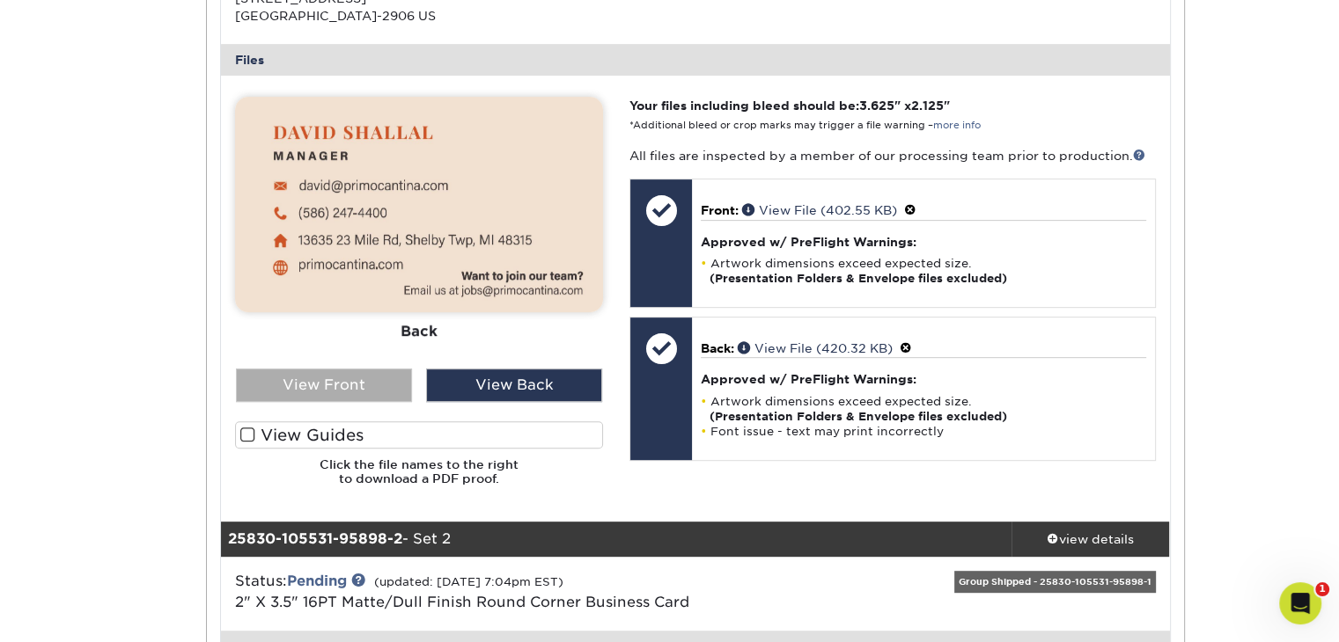
click at [358, 392] on div "View Front" at bounding box center [324, 385] width 176 height 33
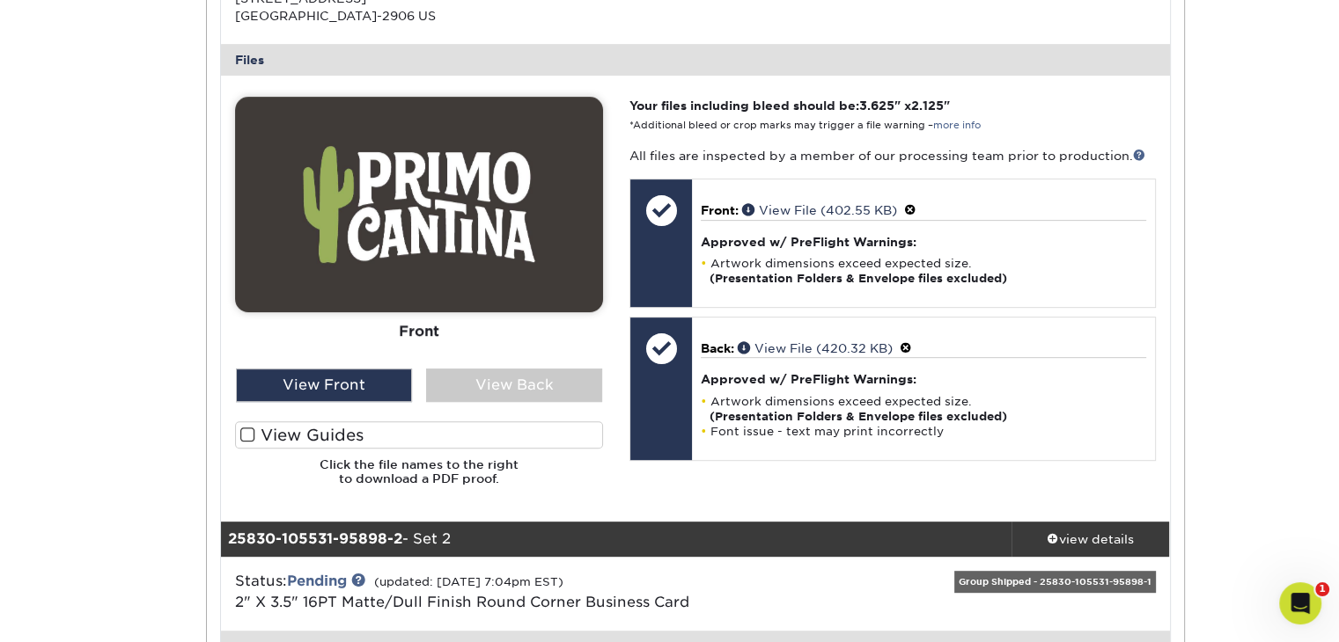
click at [1235, 223] on div "Active Orders Account Overview Contact Information Change Password Address Book…" at bounding box center [669, 554] width 1339 height 2198
